Goal: Contribute content: Contribute content

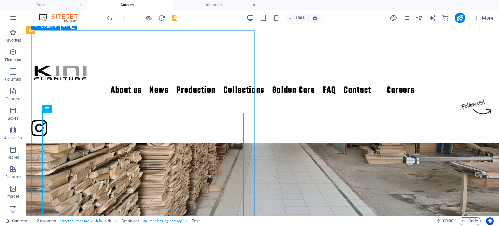
scroll to position [138, 0]
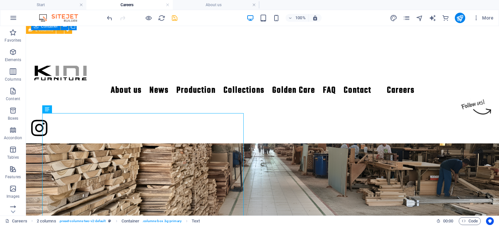
click at [176, 20] on icon "save" at bounding box center [174, 17] width 7 height 7
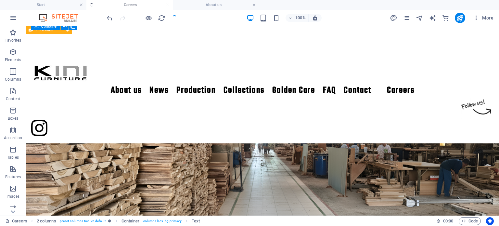
checkbox input "false"
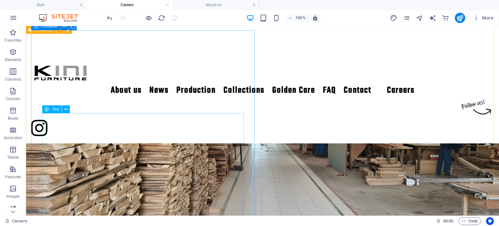
scroll to position [170, 0]
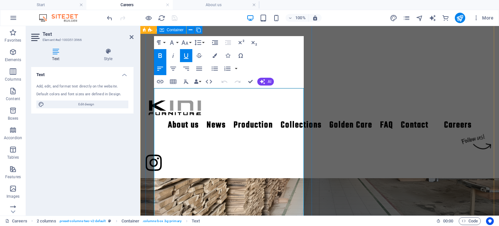
click at [226, 69] on icon "button" at bounding box center [227, 68] width 6 height 5
click at [212, 67] on icon "button" at bounding box center [215, 69] width 8 height 8
click at [235, 68] on button "button" at bounding box center [236, 68] width 5 height 13
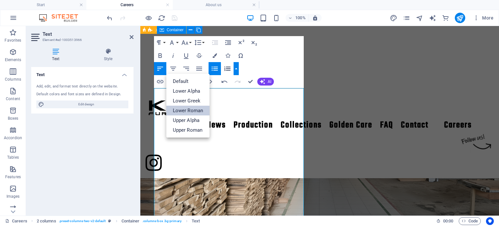
click at [194, 111] on link "Lower Roman" at bounding box center [188, 111] width 44 height 10
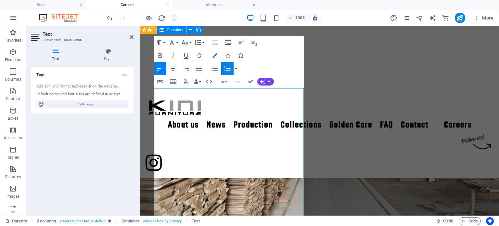
click at [237, 67] on button "button" at bounding box center [236, 68] width 5 height 13
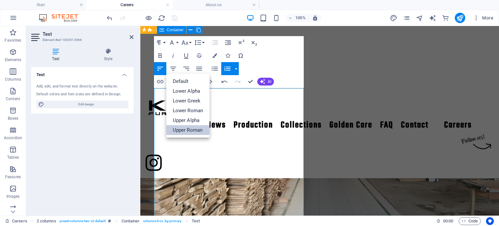
click at [196, 128] on link "Upper Roman" at bounding box center [188, 130] width 44 height 10
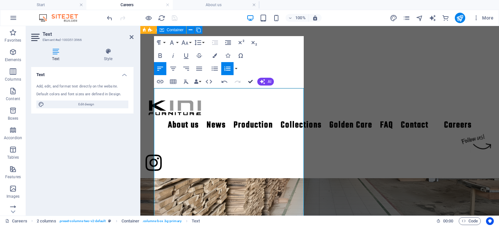
scroll to position [163, 0]
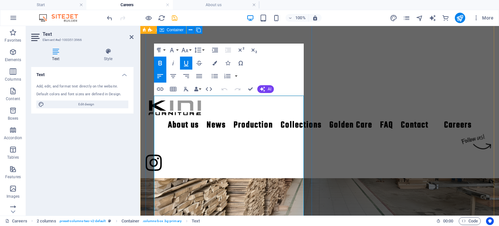
click at [237, 76] on button "button" at bounding box center [236, 76] width 5 height 13
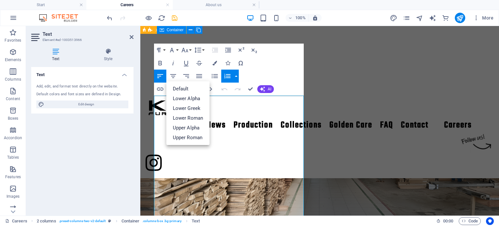
click at [237, 76] on button "button" at bounding box center [236, 76] width 5 height 13
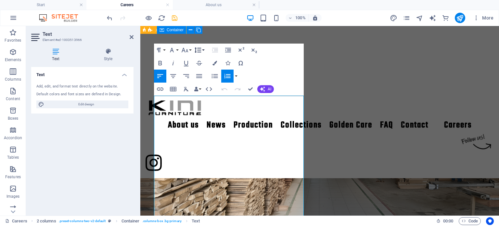
click at [200, 48] on icon "button" at bounding box center [198, 50] width 8 height 8
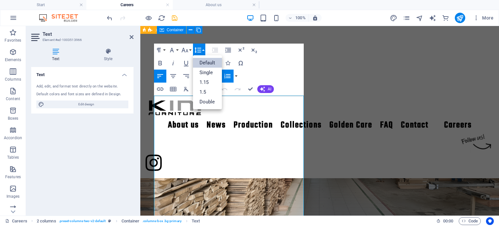
scroll to position [0, 0]
click at [200, 48] on icon "button" at bounding box center [198, 50] width 8 height 8
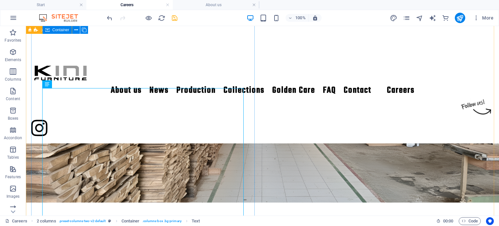
scroll to position [163, 0]
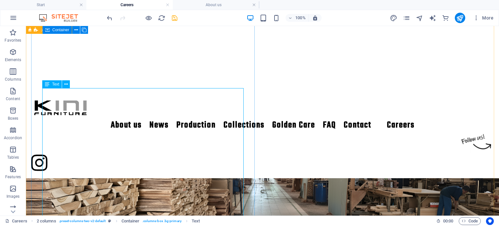
scroll to position [197, 0]
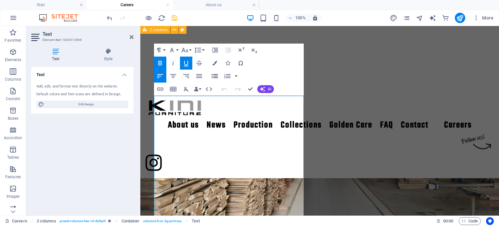
click at [215, 75] on icon "button" at bounding box center [215, 76] width 8 height 8
click at [228, 88] on icon "button" at bounding box center [225, 89] width 8 height 8
click at [213, 75] on icon "button" at bounding box center [215, 76] width 8 height 8
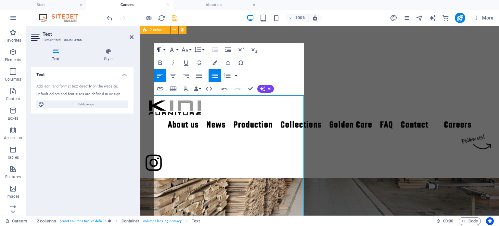
click at [163, 51] on button "Paragraph Format" at bounding box center [160, 49] width 12 height 13
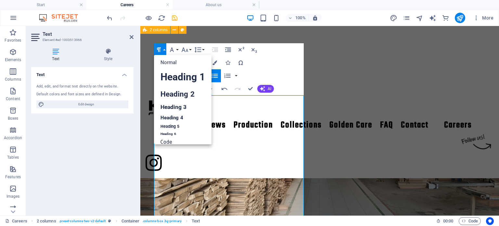
click at [163, 51] on button "Paragraph Format" at bounding box center [160, 49] width 12 height 13
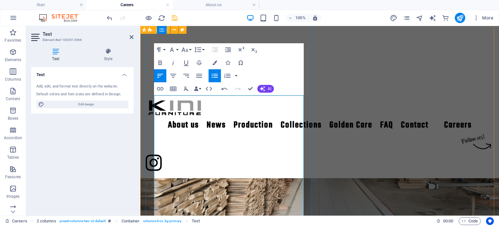
click at [235, 77] on button "button" at bounding box center [236, 75] width 5 height 13
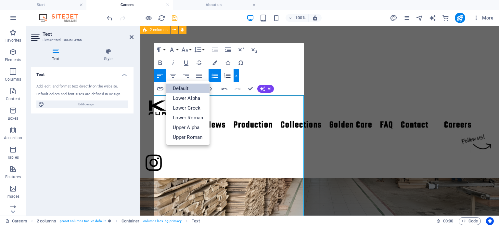
click at [189, 91] on link "Default" at bounding box center [188, 89] width 44 height 10
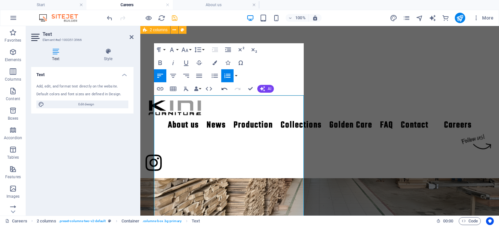
click at [226, 89] on icon "button" at bounding box center [225, 89] width 6 height 2
click at [224, 88] on icon "button" at bounding box center [225, 89] width 8 height 8
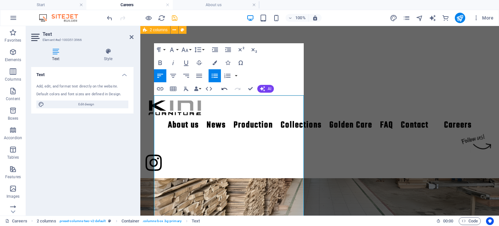
click at [224, 88] on icon "button" at bounding box center [225, 89] width 8 height 8
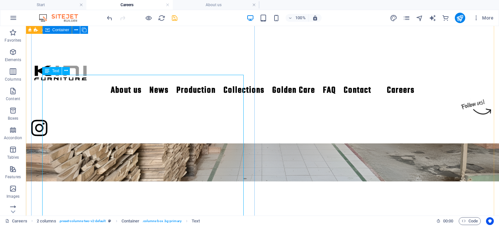
scroll to position [220, 0]
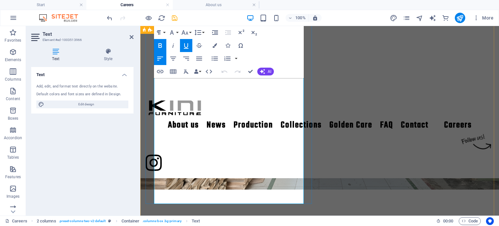
drag, startPoint x: 160, startPoint y: 167, endPoint x: 283, endPoint y: 203, distance: 127.7
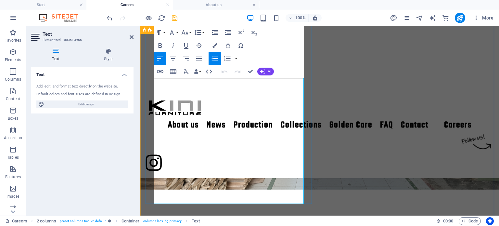
click at [200, 32] on icon "button" at bounding box center [198, 33] width 8 height 8
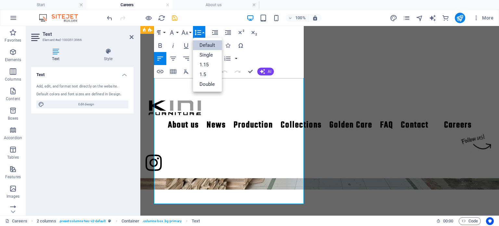
scroll to position [0, 0]
click at [209, 54] on link "Single" at bounding box center [207, 55] width 29 height 10
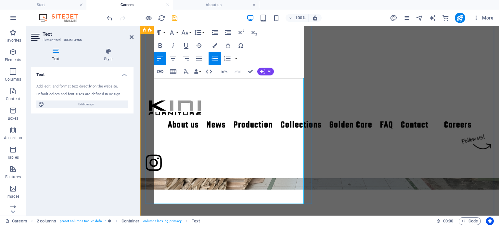
drag, startPoint x: 159, startPoint y: 166, endPoint x: 286, endPoint y: 201, distance: 132.2
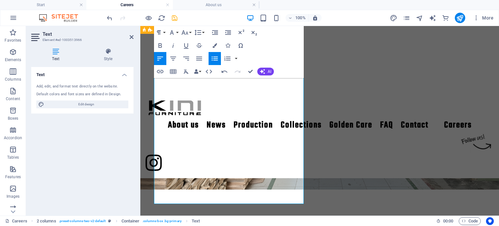
click at [214, 58] on icon "button" at bounding box center [215, 59] width 6 height 4
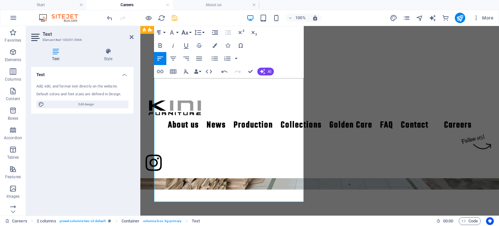
click at [181, 30] on icon "button" at bounding box center [185, 33] width 8 height 8
click at [194, 103] on link "18" at bounding box center [191, 104] width 23 height 10
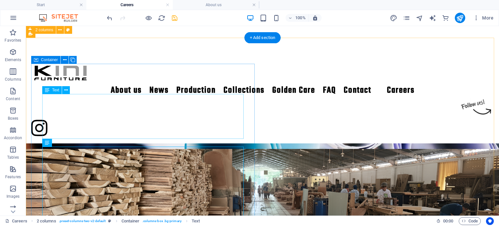
scroll to position [58, 0]
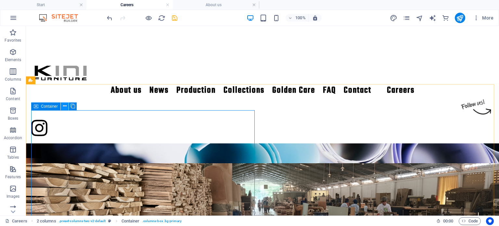
click at [68, 106] on button at bounding box center [65, 106] width 8 height 8
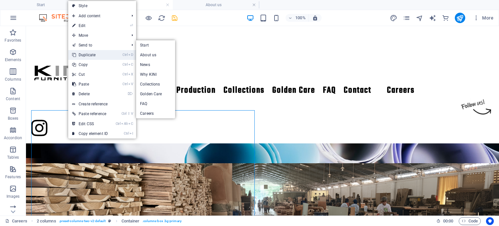
click at [103, 53] on link "Ctrl D Duplicate" at bounding box center [90, 55] width 44 height 10
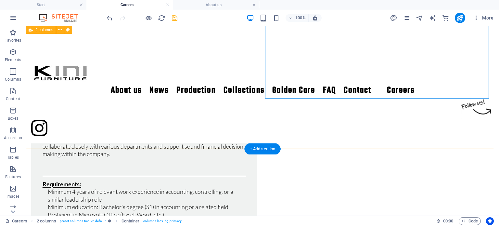
scroll to position [285, 0]
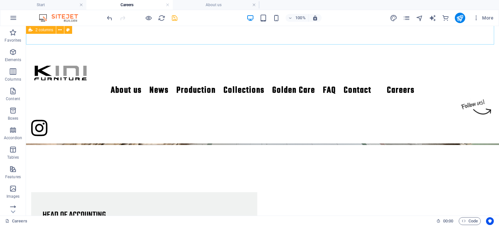
scroll to position [318, 0]
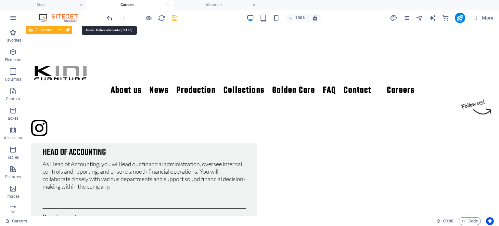
click at [112, 18] on icon "undo" at bounding box center [109, 17] width 7 height 7
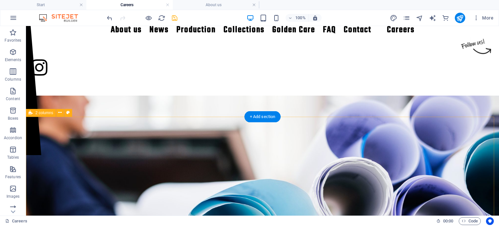
scroll to position [25, 0]
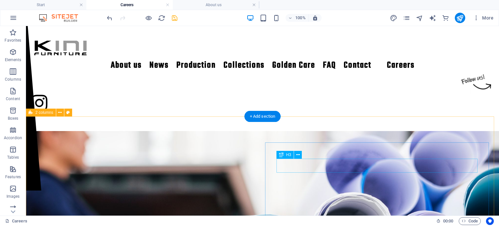
drag, startPoint x: 352, startPoint y: 165, endPoint x: 239, endPoint y: 165, distance: 113.8
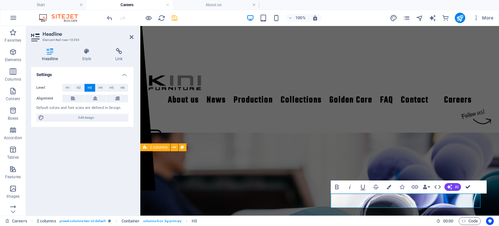
drag, startPoint x: 468, startPoint y: 186, endPoint x: 442, endPoint y: 160, distance: 36.8
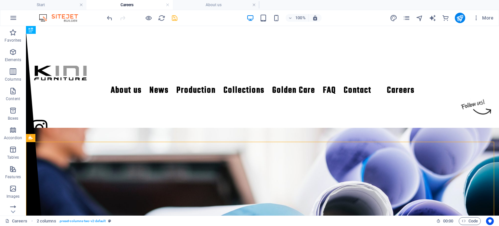
click at [174, 17] on icon "save" at bounding box center [174, 17] width 7 height 7
checkbox input "false"
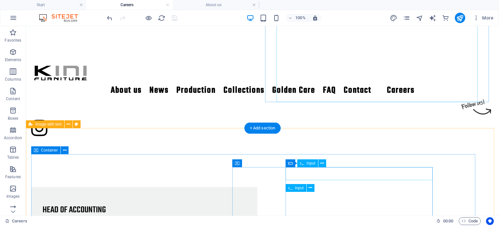
scroll to position [293, 0]
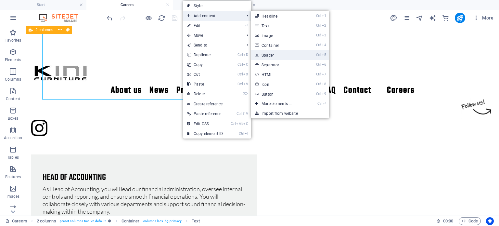
click at [295, 56] on link "Ctrl 5 Spacer" at bounding box center [278, 55] width 54 height 10
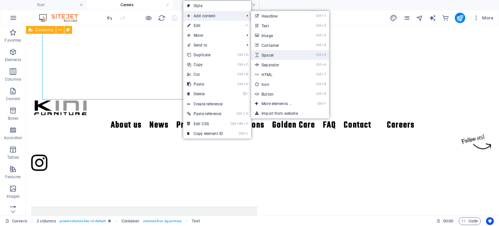
select select "px"
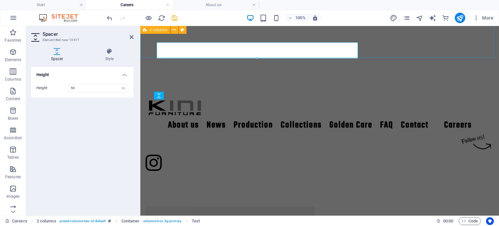
scroll to position [350, 0]
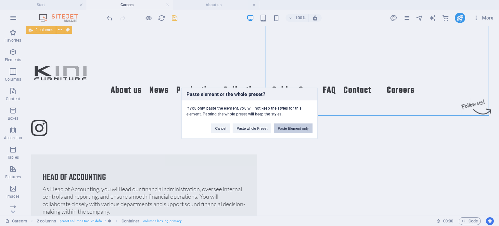
click at [294, 124] on button "Paste Element only" at bounding box center [293, 128] width 39 height 10
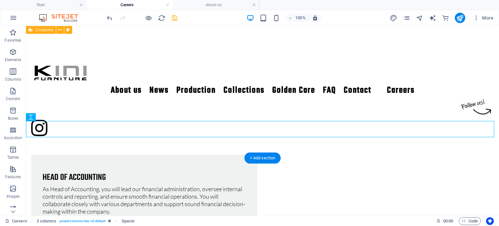
drag, startPoint x: 329, startPoint y: 125, endPoint x: 333, endPoint y: 122, distance: 4.4
drag, startPoint x: 82, startPoint y: 129, endPoint x: 288, endPoint y: 107, distance: 207.1
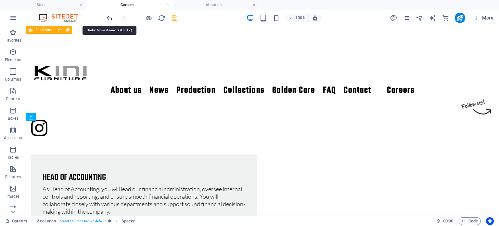
click at [110, 18] on icon "undo" at bounding box center [109, 17] width 7 height 7
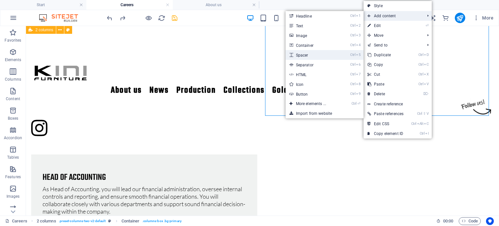
click at [318, 56] on link "Ctrl 5 Spacer" at bounding box center [313, 55] width 54 height 10
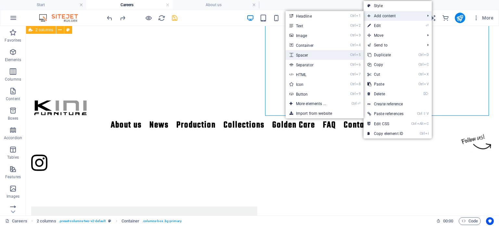
select select "px"
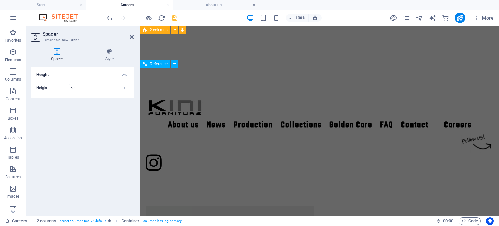
scroll to position [90, 0]
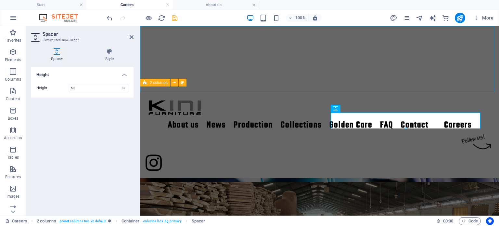
click at [301, 84] on div at bounding box center [319, 59] width 359 height 66
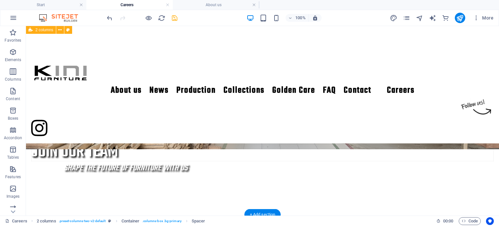
scroll to position [220, 0]
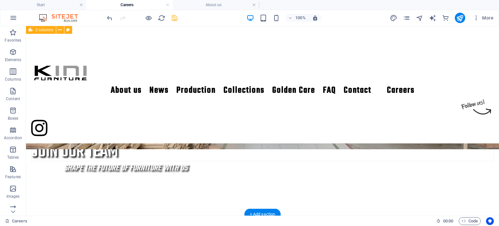
drag, startPoint x: 388, startPoint y: 92, endPoint x: 377, endPoint y: 182, distance: 90.4
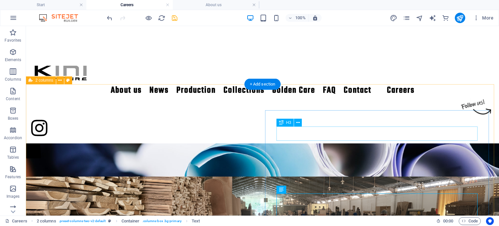
scroll to position [90, 0]
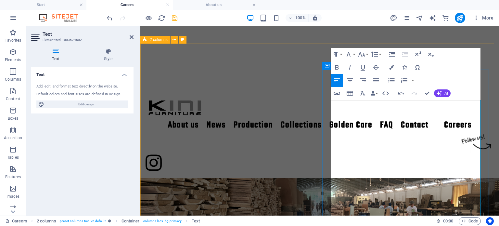
scroll to position [133, 0]
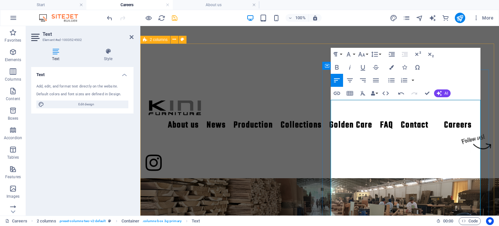
drag, startPoint x: 332, startPoint y: 150, endPoint x: 466, endPoint y: 203, distance: 144.1
click at [366, 55] on button "Font Size" at bounding box center [363, 54] width 12 height 13
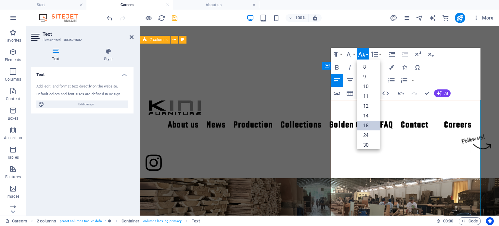
click at [372, 124] on link "18" at bounding box center [368, 126] width 23 height 10
